Goal: Information Seeking & Learning: Learn about a topic

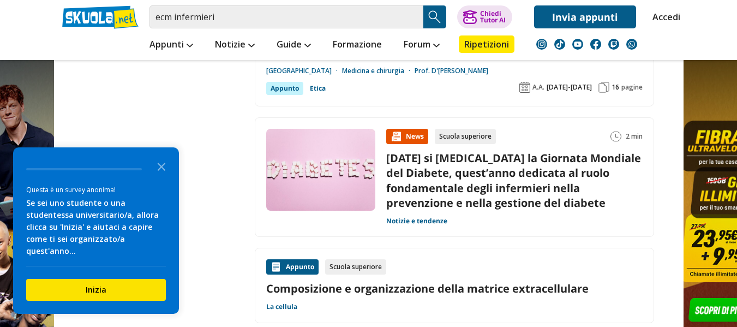
scroll to position [2008, 0]
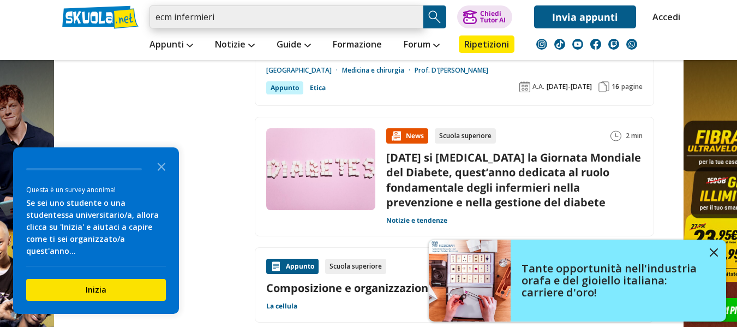
click at [320, 23] on input "ecm infermieri" at bounding box center [286, 16] width 274 height 23
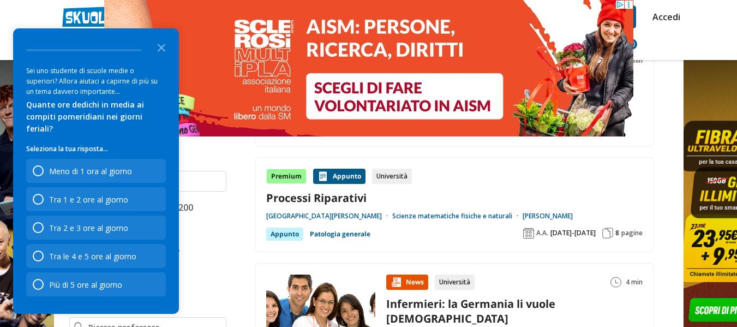
scroll to position [560, 0]
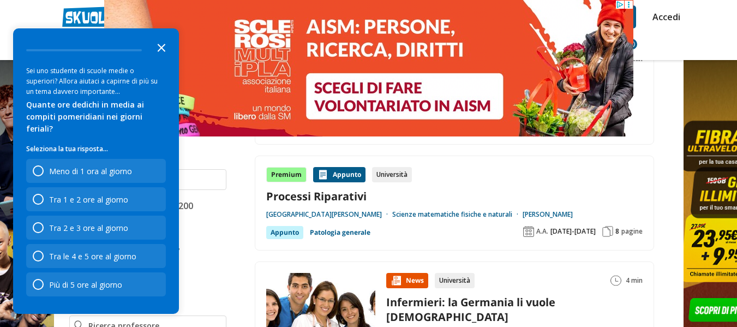
click at [164, 52] on polygon "Close the survey" at bounding box center [162, 48] width 8 height 8
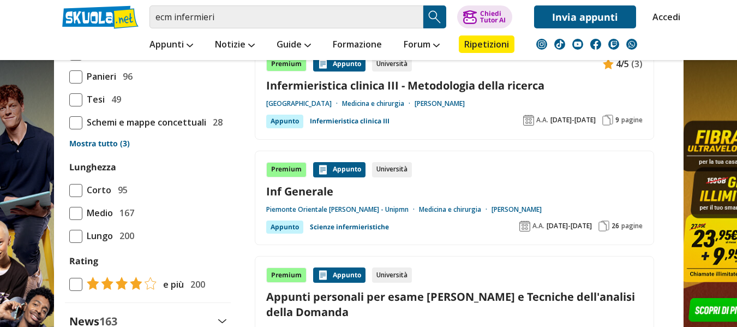
scroll to position [1000, 0]
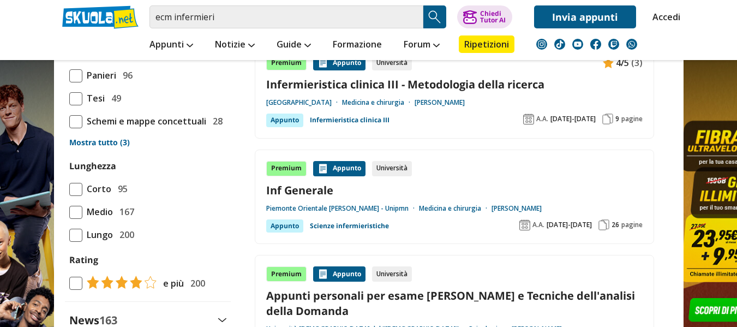
click at [115, 148] on link "Mostra tutto (3)" at bounding box center [147, 142] width 157 height 11
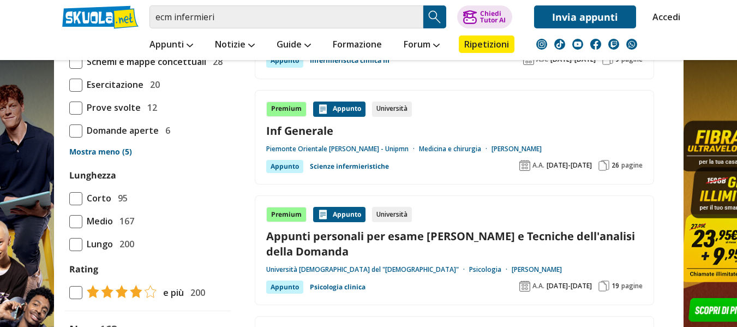
scroll to position [1054, 0]
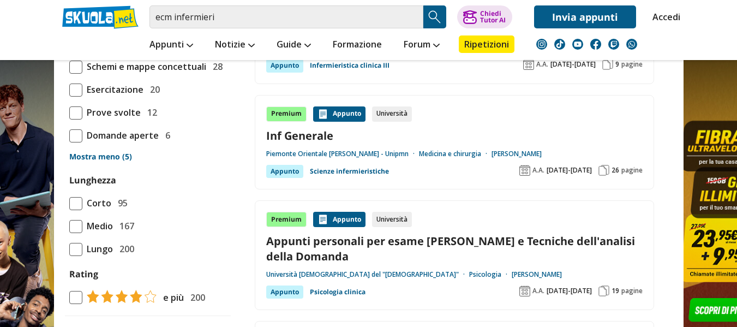
click at [74, 119] on span at bounding box center [75, 112] width 13 height 13
click at [69, 112] on input "Prove svolte 12" at bounding box center [69, 112] width 0 height 0
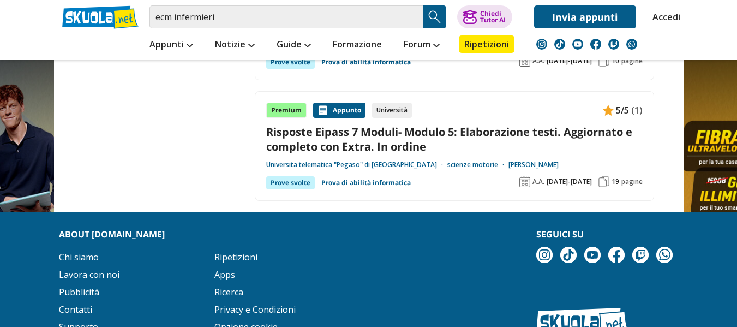
scroll to position [1282, 0]
